Goal: Task Accomplishment & Management: Complete application form

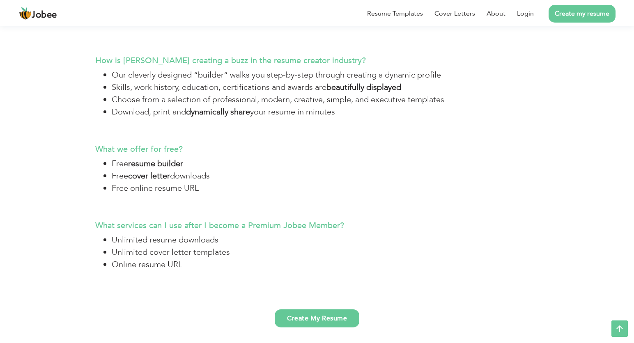
scroll to position [1869, 0]
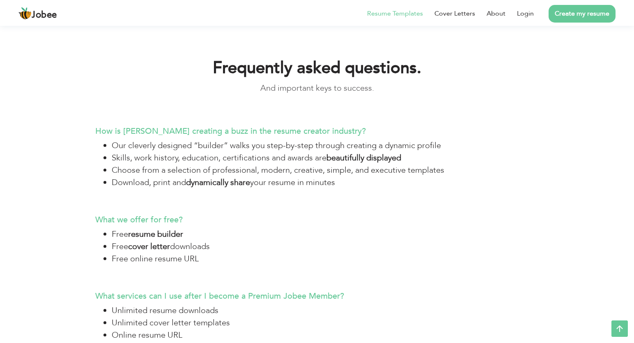
click at [389, 16] on link "Resume Templates" at bounding box center [395, 14] width 56 height 10
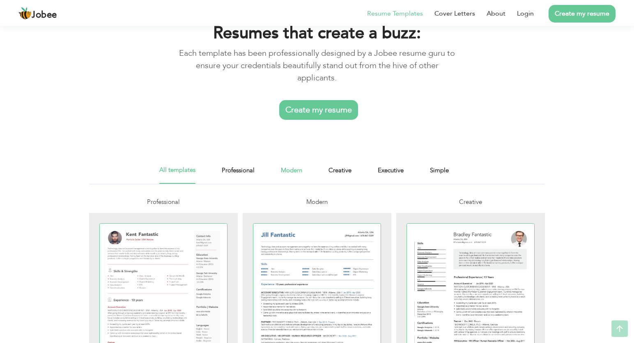
scroll to position [164, 0]
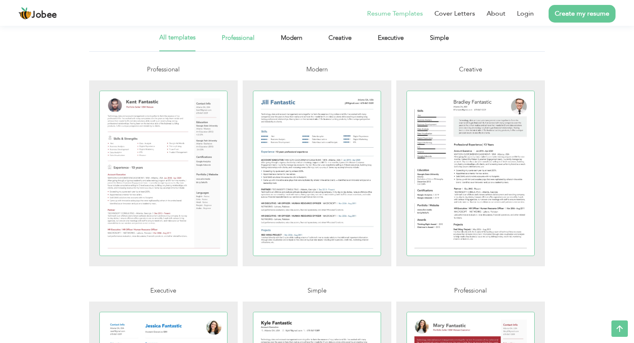
click at [230, 38] on link "Professional" at bounding box center [238, 42] width 33 height 18
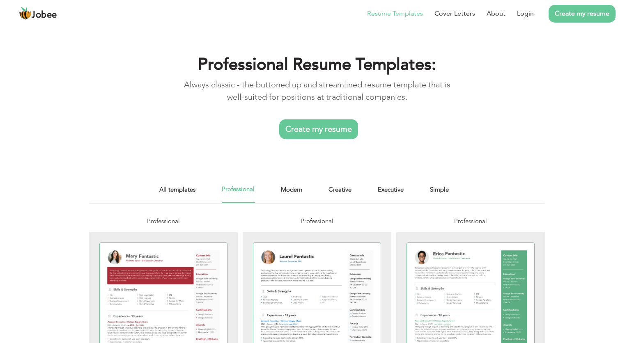
click at [283, 191] on link "Modern" at bounding box center [291, 194] width 21 height 18
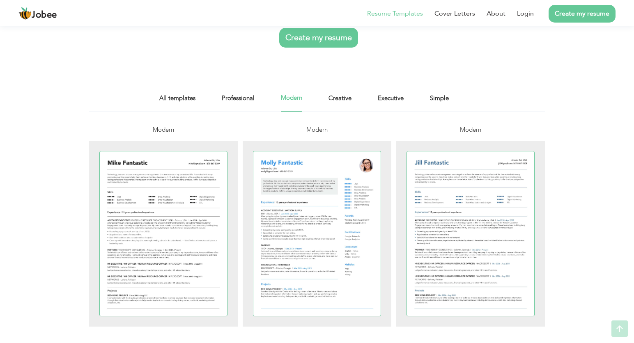
scroll to position [123, 0]
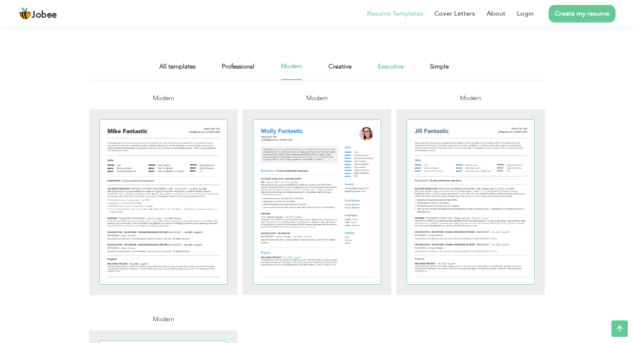
click at [388, 73] on link "Executive" at bounding box center [391, 71] width 26 height 18
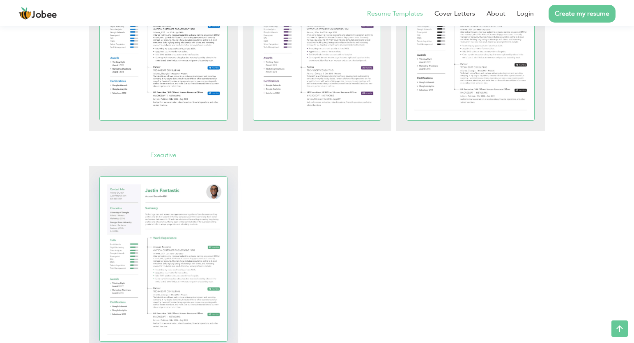
scroll to position [205, 0]
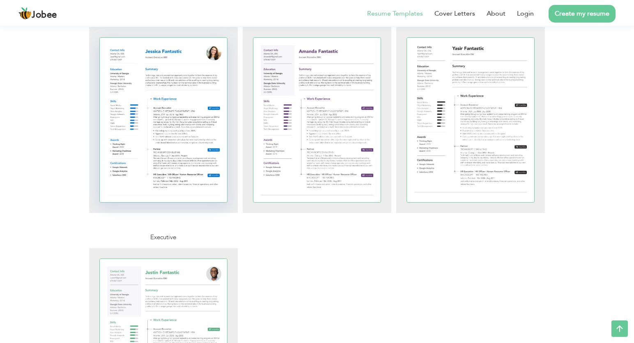
click at [187, 135] on div at bounding box center [163, 120] width 127 height 165
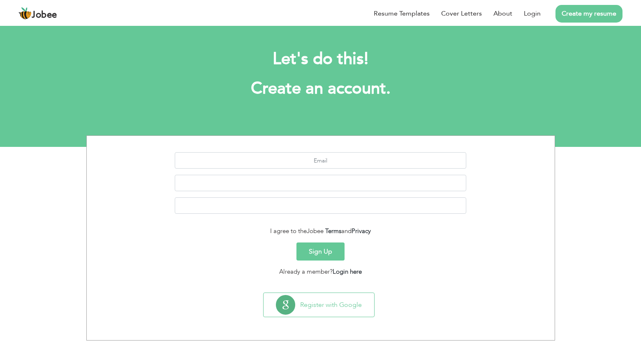
click at [45, 187] on div "I agree to the Jobee Terms and Privacy Sign Up Already a member? Login here Reg…" at bounding box center [320, 238] width 641 height 205
